Goal: Connect with others: Connect with others

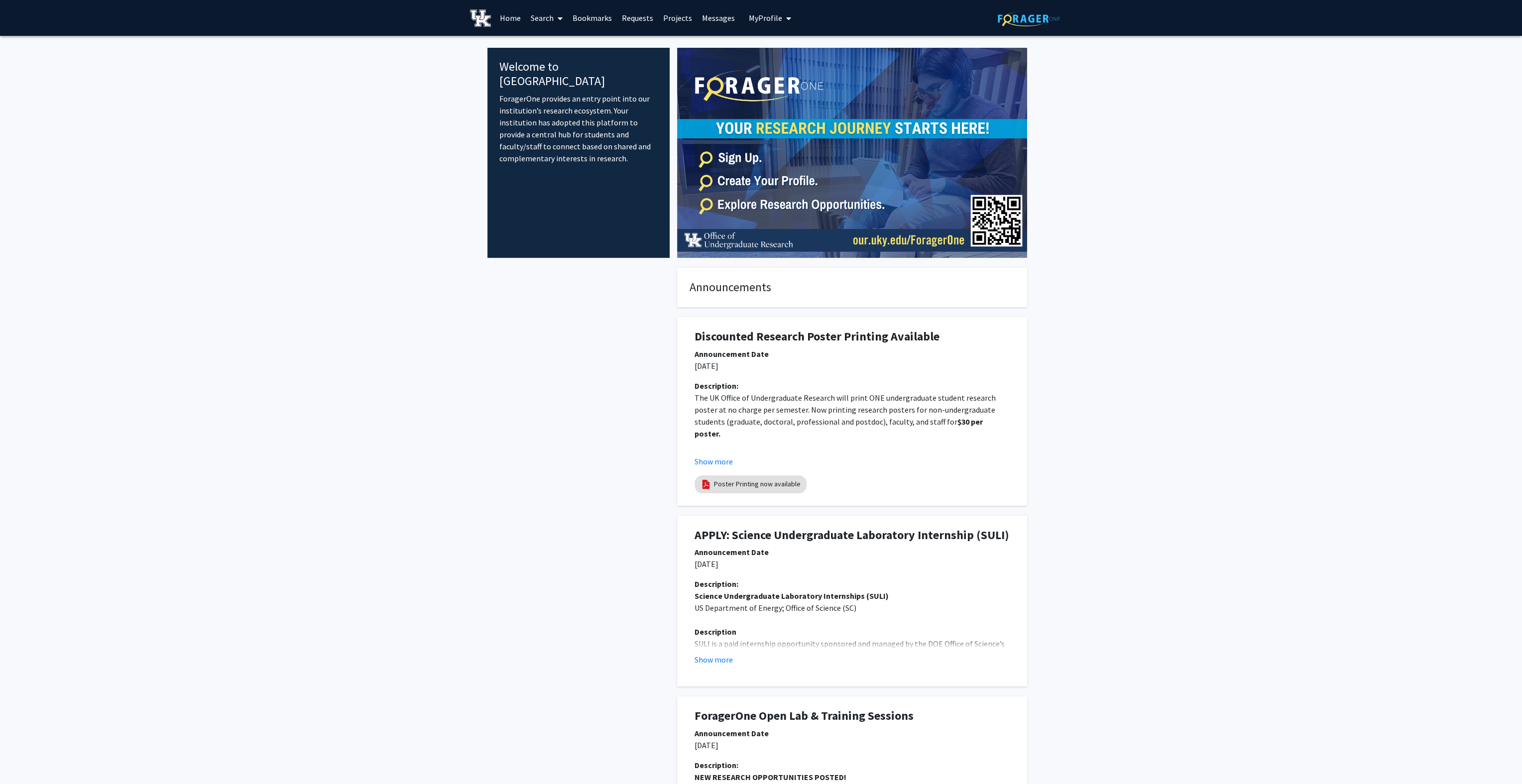
drag, startPoint x: 764, startPoint y: 31, endPoint x: 372, endPoint y: 149, distance: 409.4
click at [372, 149] on div "Skip navigation Home Search Bookmarks Requests Projects Messages My Profile [PE…" at bounding box center [761, 484] width 1522 height 969
click at [655, 18] on link "Requests" at bounding box center [638, 18] width 42 height 35
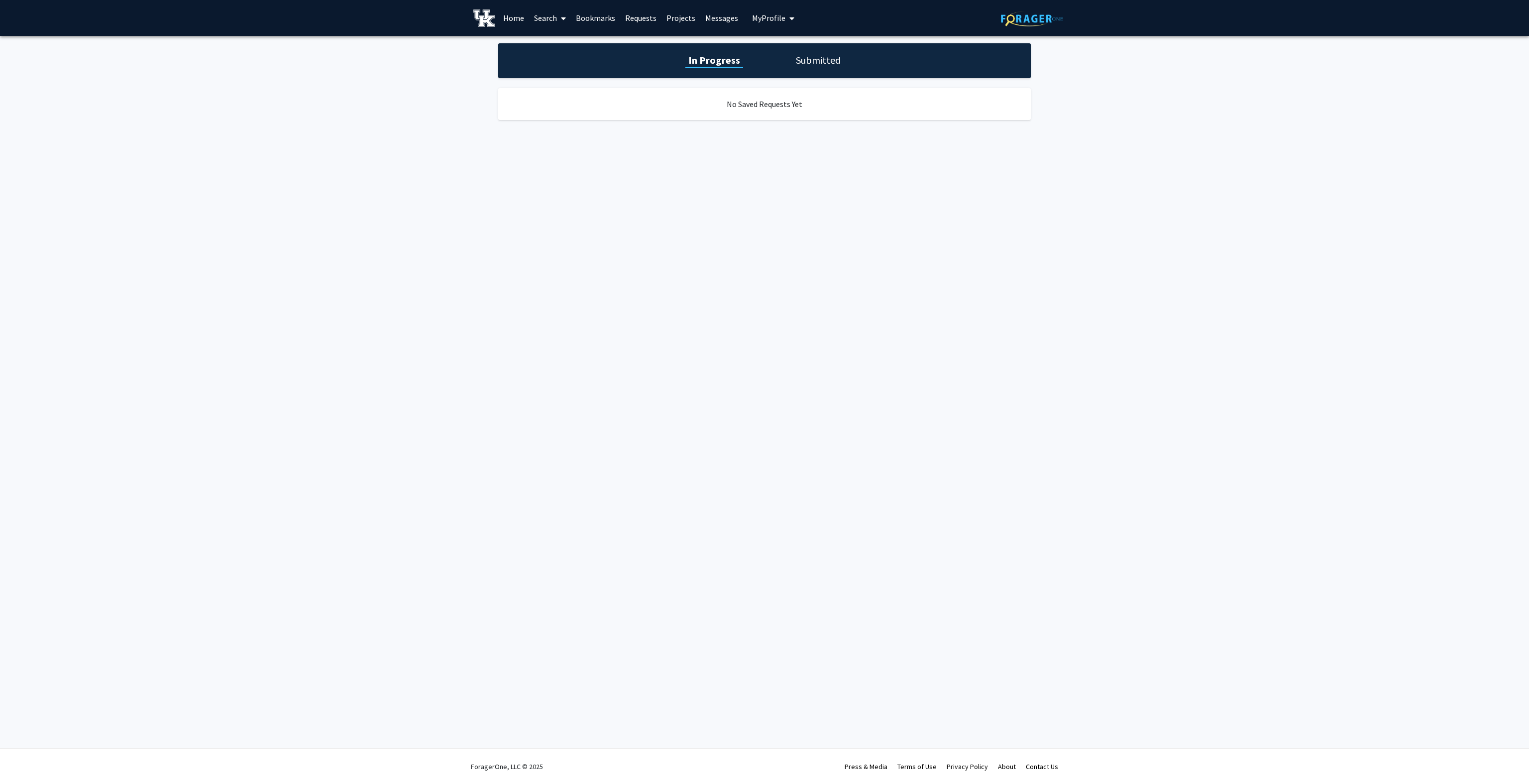
click at [518, 17] on link "Home" at bounding box center [513, 18] width 31 height 35
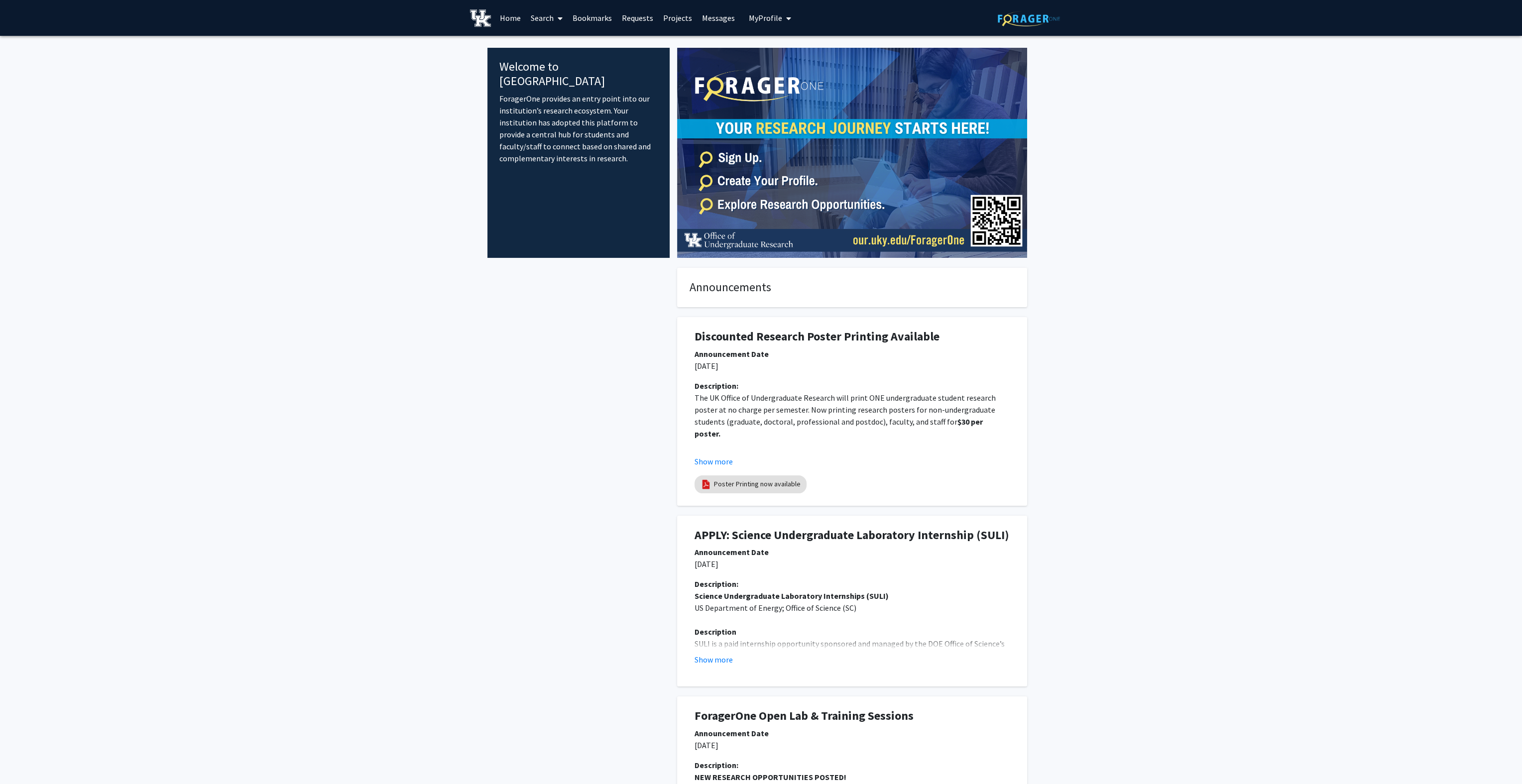
click at [593, 21] on link "Bookmarks" at bounding box center [592, 18] width 49 height 35
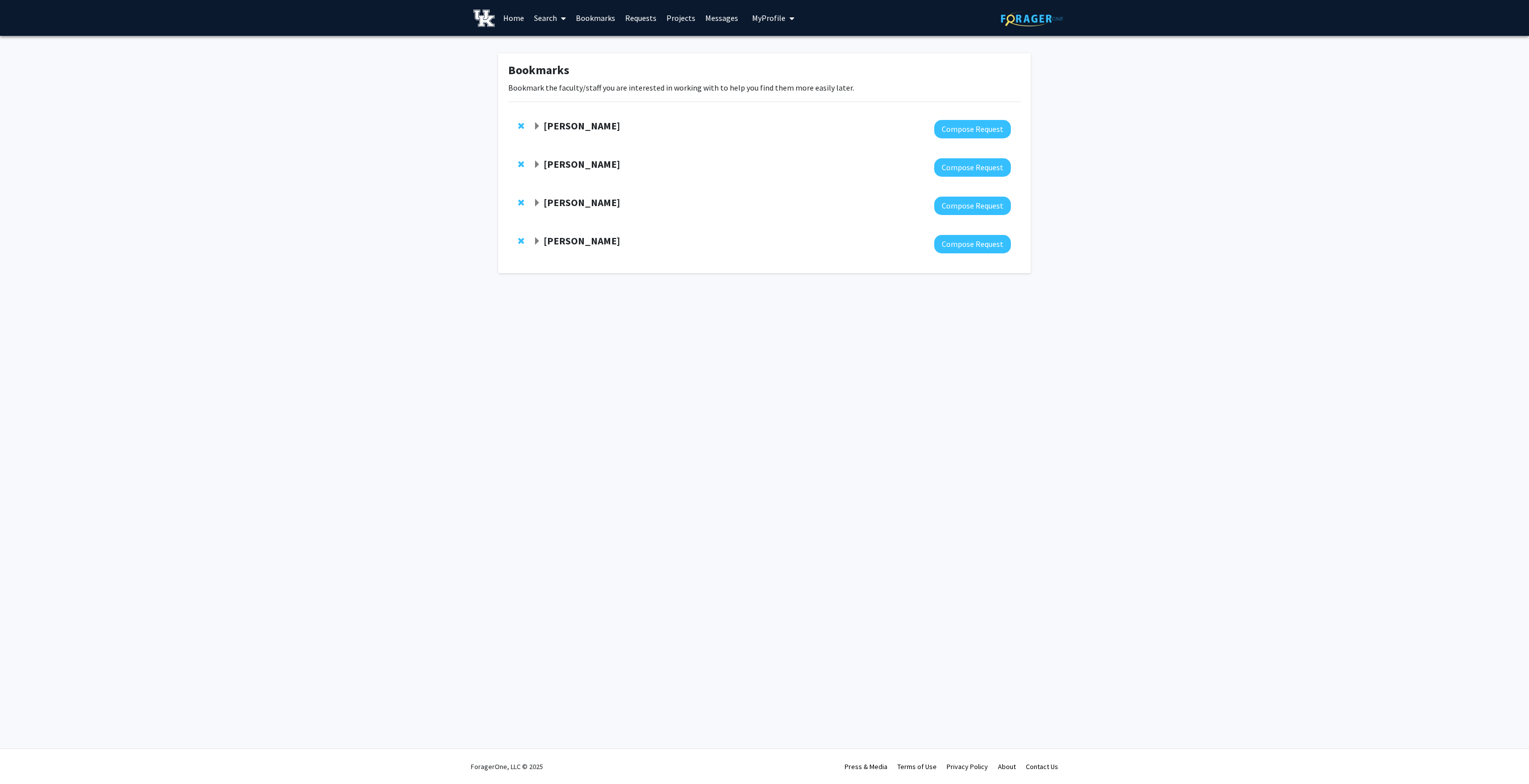
click at [608, 23] on link "Bookmarks" at bounding box center [595, 18] width 49 height 35
click at [957, 158] on button "Compose Request" at bounding box center [972, 167] width 77 height 18
